Goal: Transaction & Acquisition: Download file/media

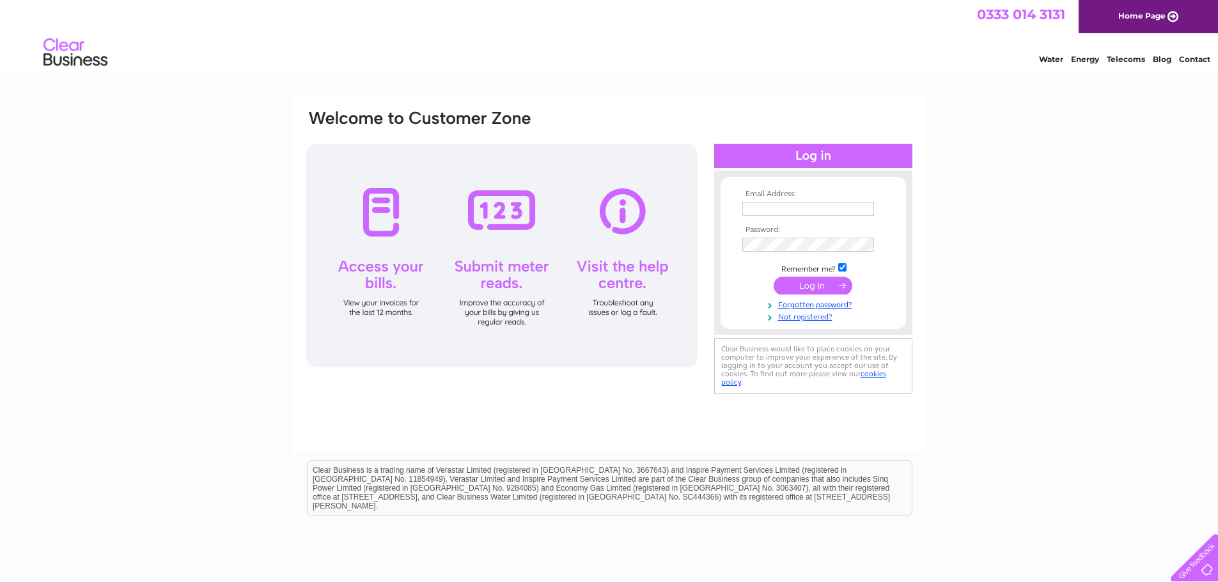
type input "jayne@thepackagingcompany.co.uk"
click at [826, 287] on input "submit" at bounding box center [812, 286] width 79 height 18
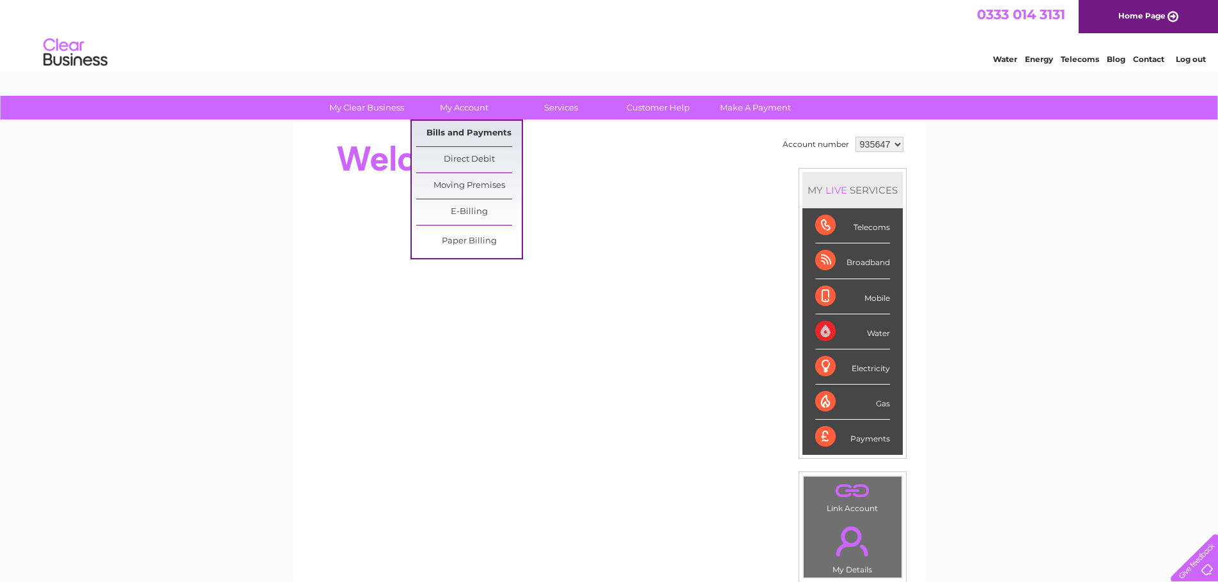
click at [470, 128] on link "Bills and Payments" at bounding box center [468, 134] width 105 height 26
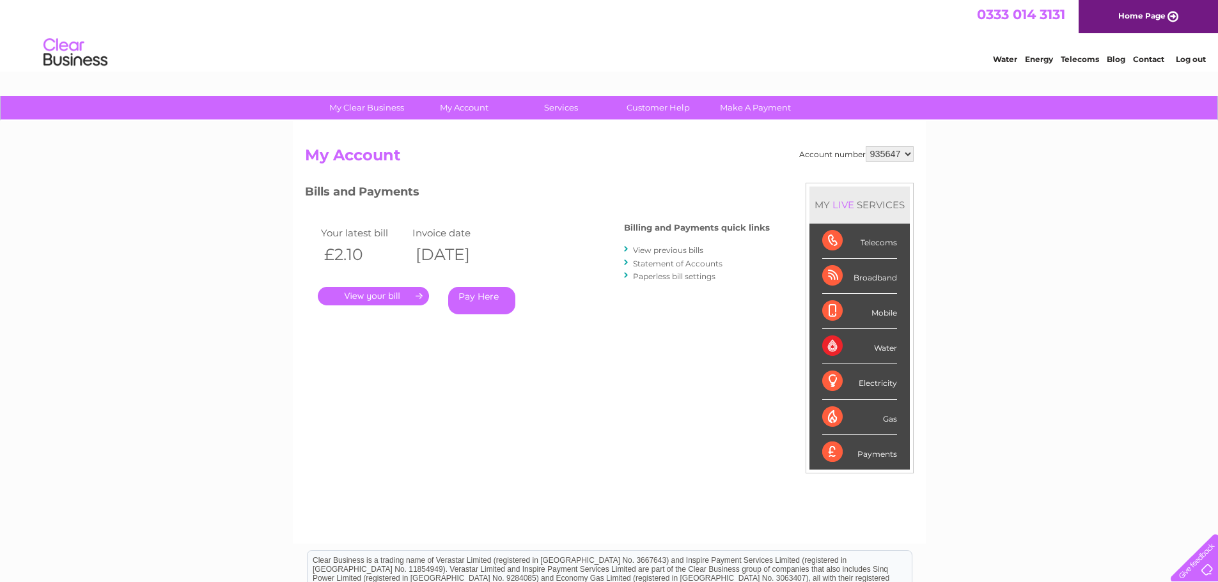
click at [392, 294] on link "." at bounding box center [373, 296] width 111 height 19
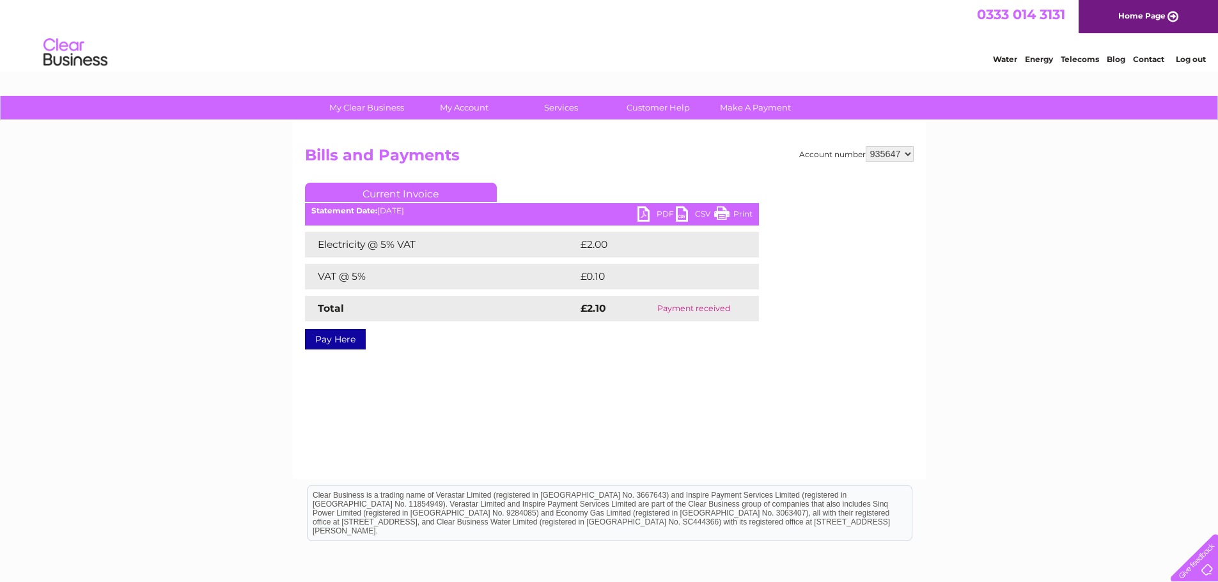
click at [658, 213] on link "PDF" at bounding box center [656, 215] width 38 height 19
